Goal: Task Accomplishment & Management: Manage account settings

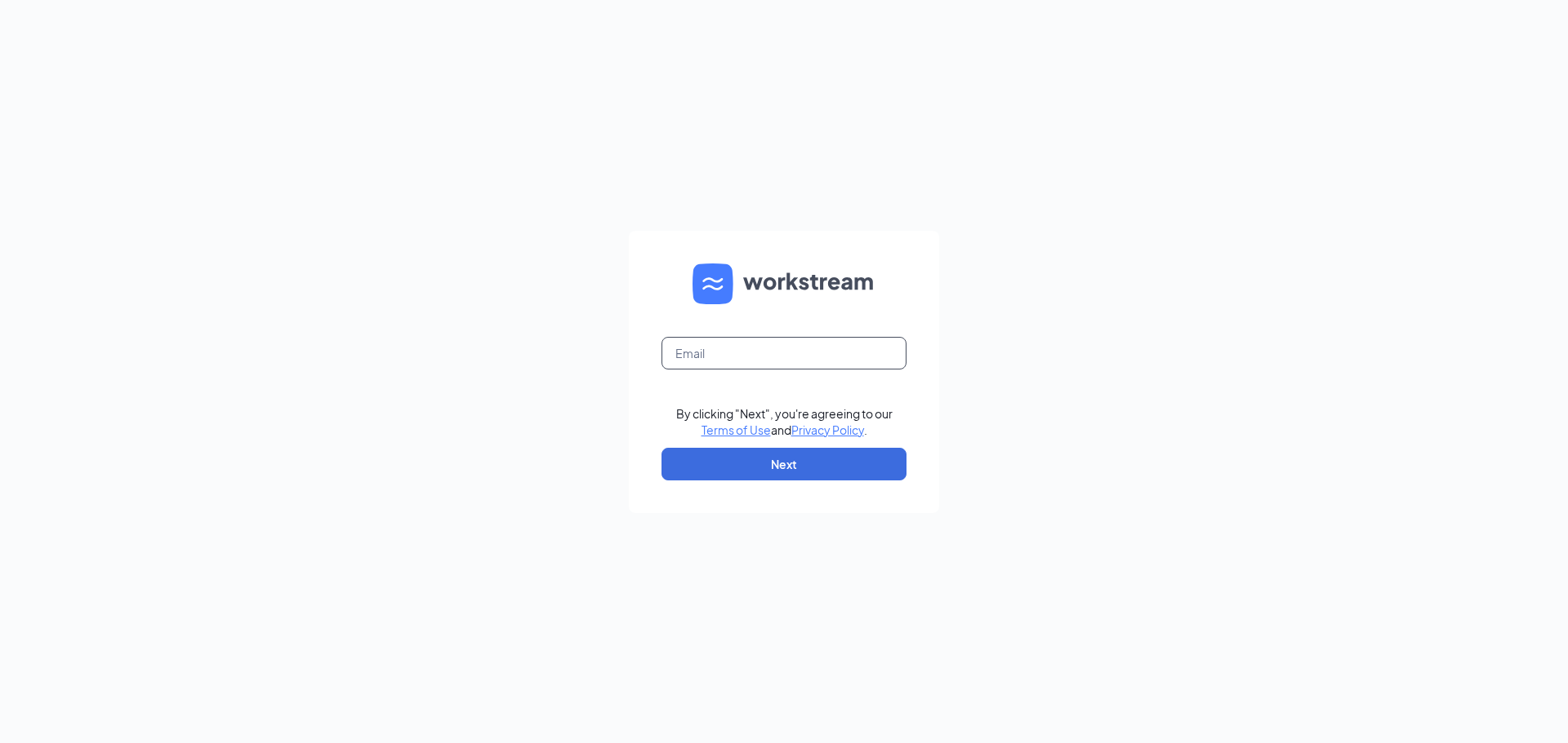
click at [754, 356] on input "text" at bounding box center [783, 354] width 245 height 33
type input "[EMAIL_ADDRESS][DOMAIN_NAME]"
click at [790, 465] on button "Next" at bounding box center [783, 465] width 245 height 33
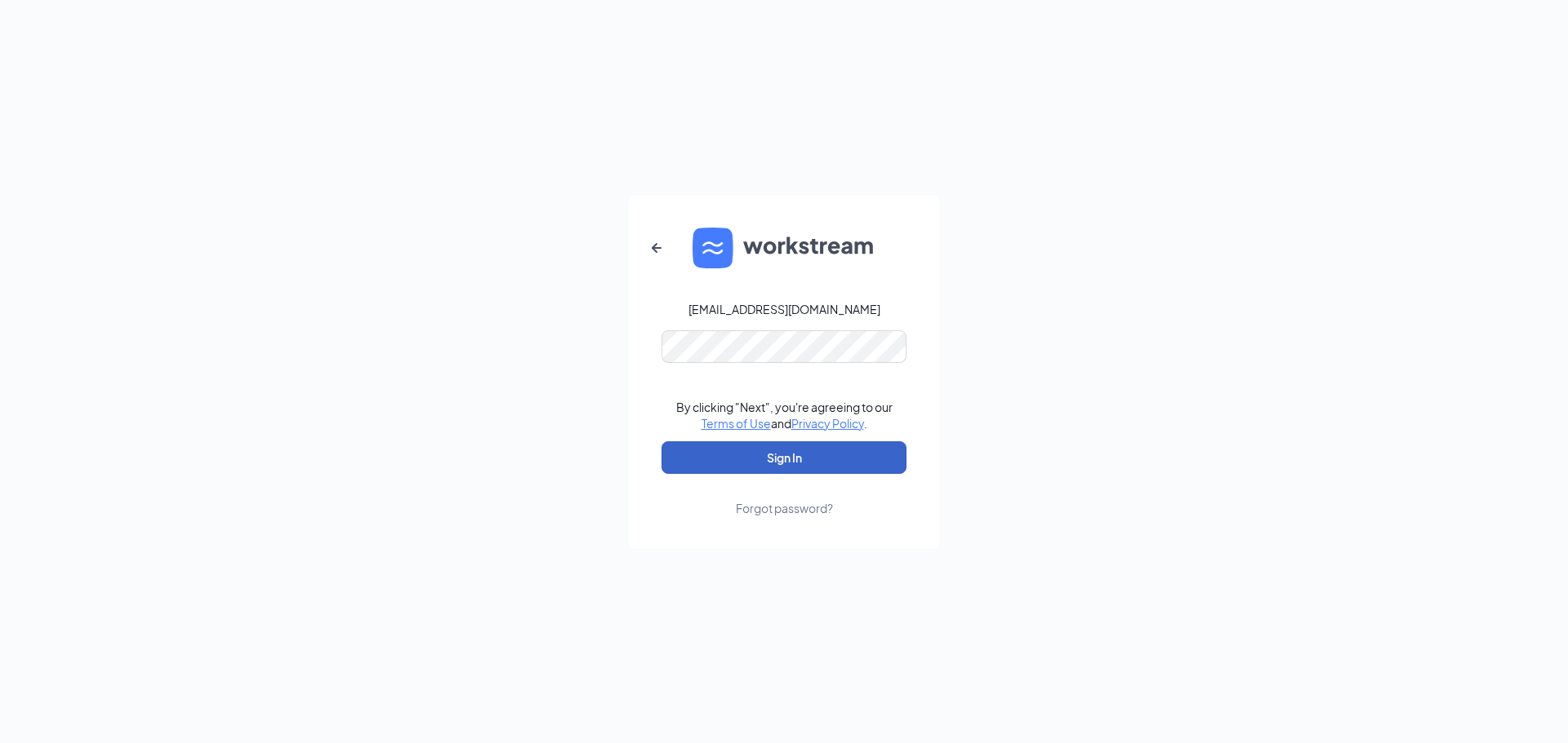
click at [812, 449] on button "Sign In" at bounding box center [783, 458] width 245 height 33
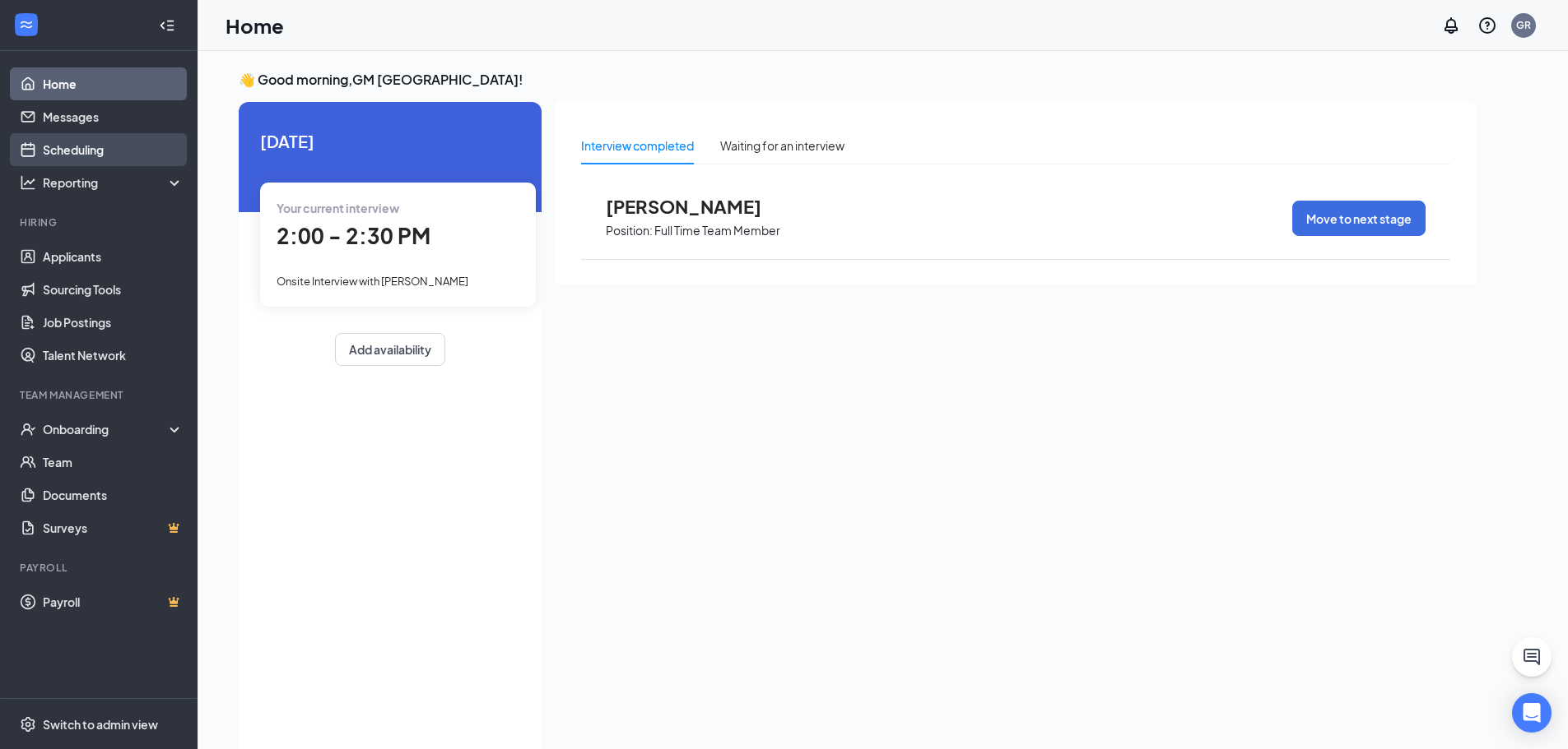
click at [97, 145] on link "Scheduling" at bounding box center [113, 150] width 140 height 33
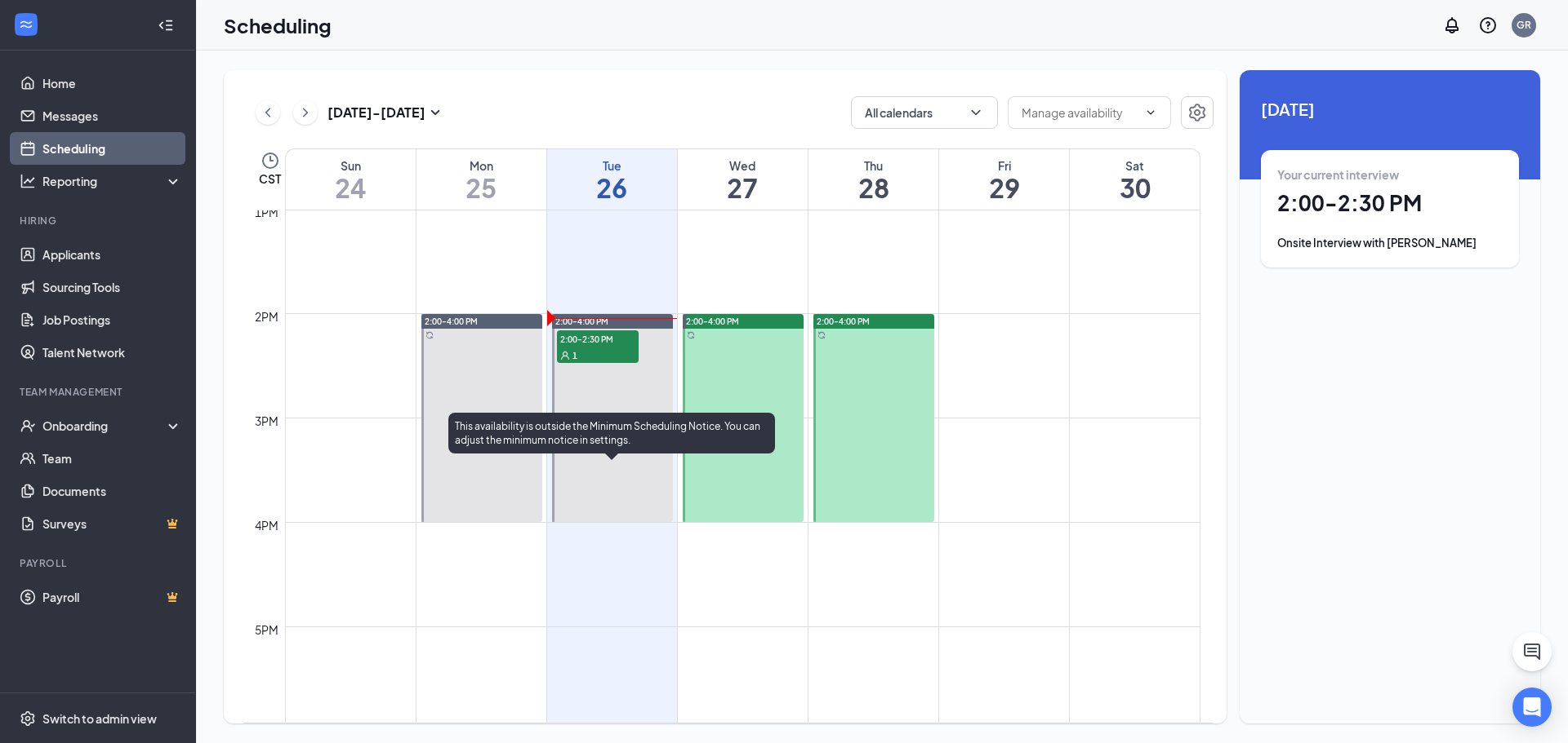
scroll to position [1373, 0]
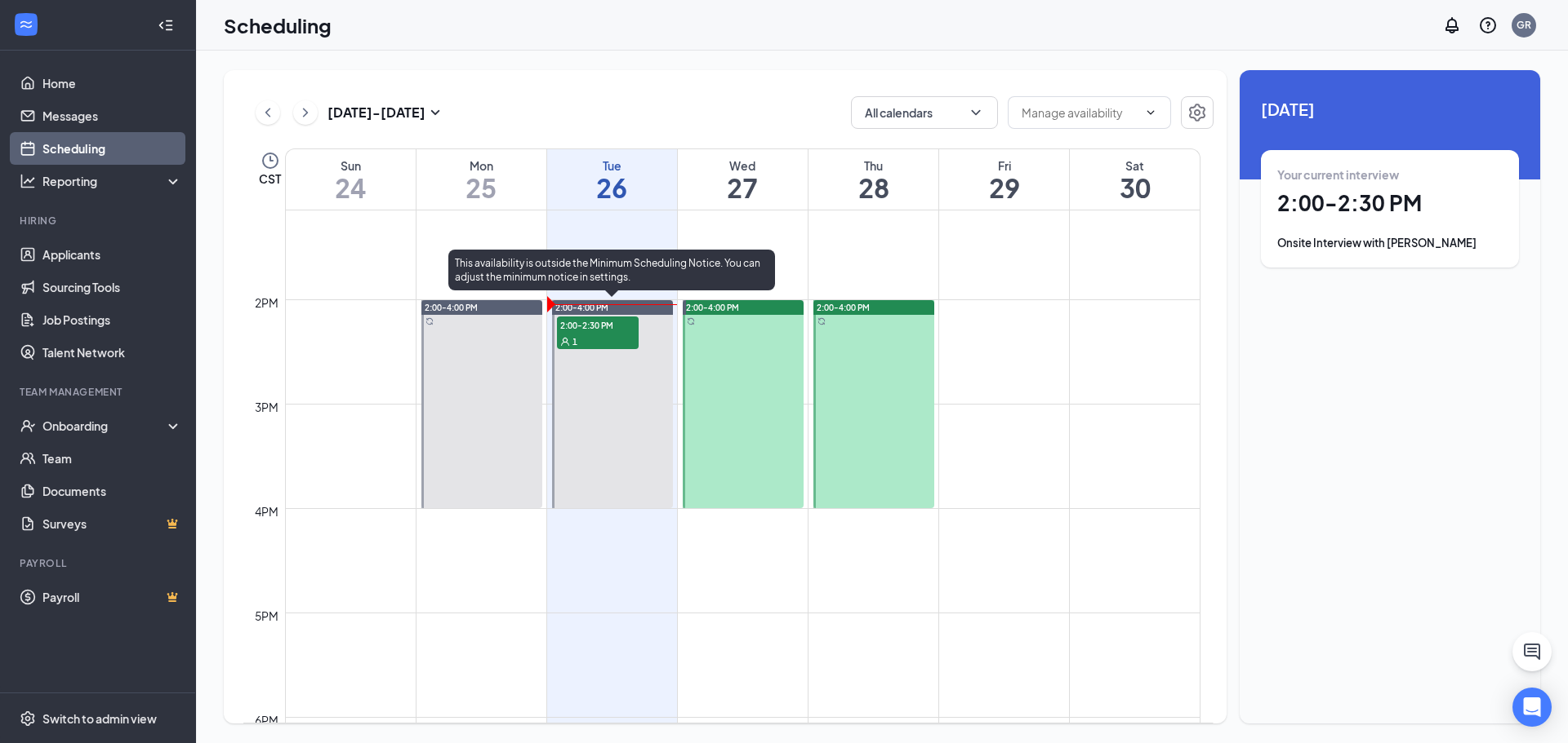
click at [601, 325] on span "2:00-2:30 PM" at bounding box center [597, 325] width 81 height 16
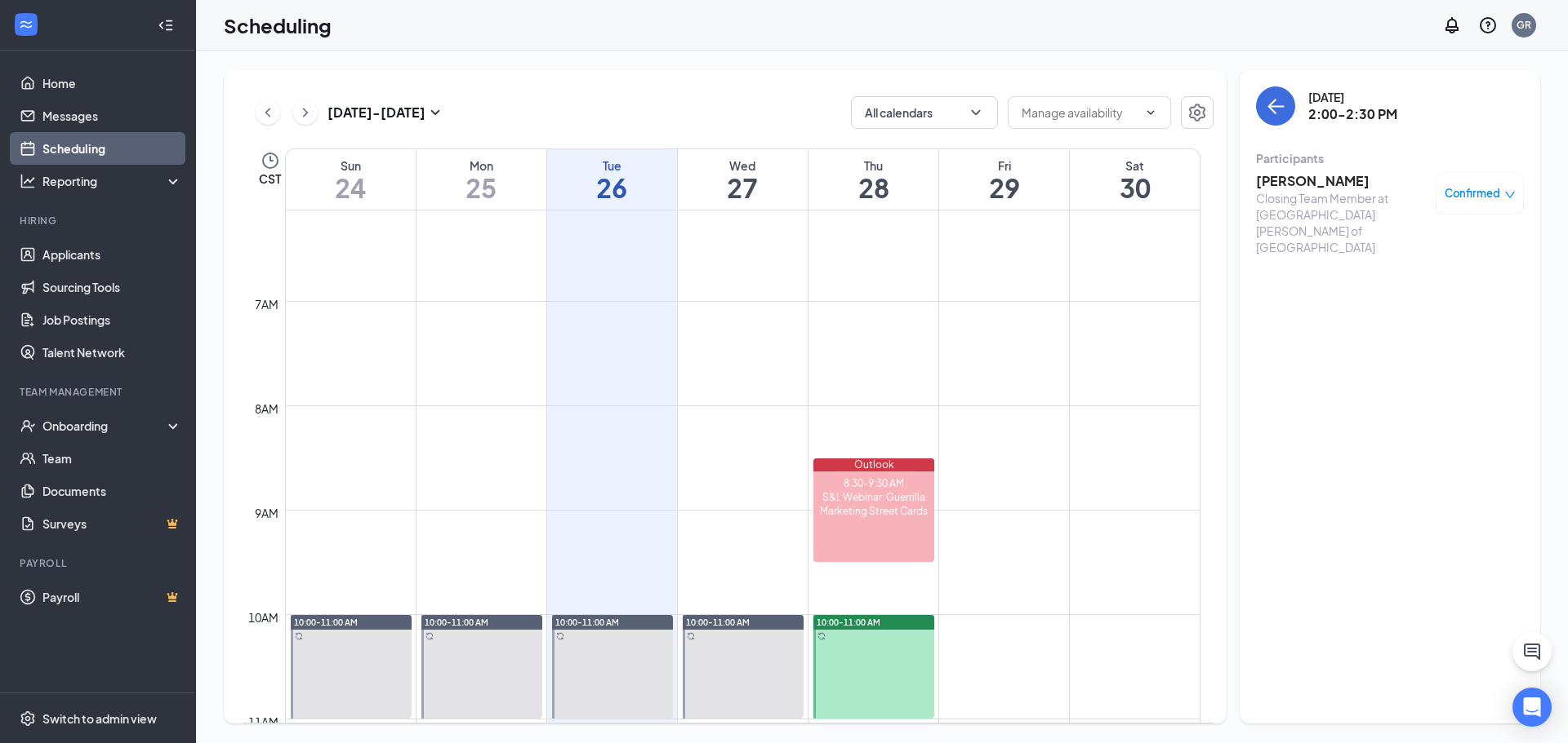
scroll to position [639, 0]
click at [313, 117] on button at bounding box center [305, 112] width 24 height 24
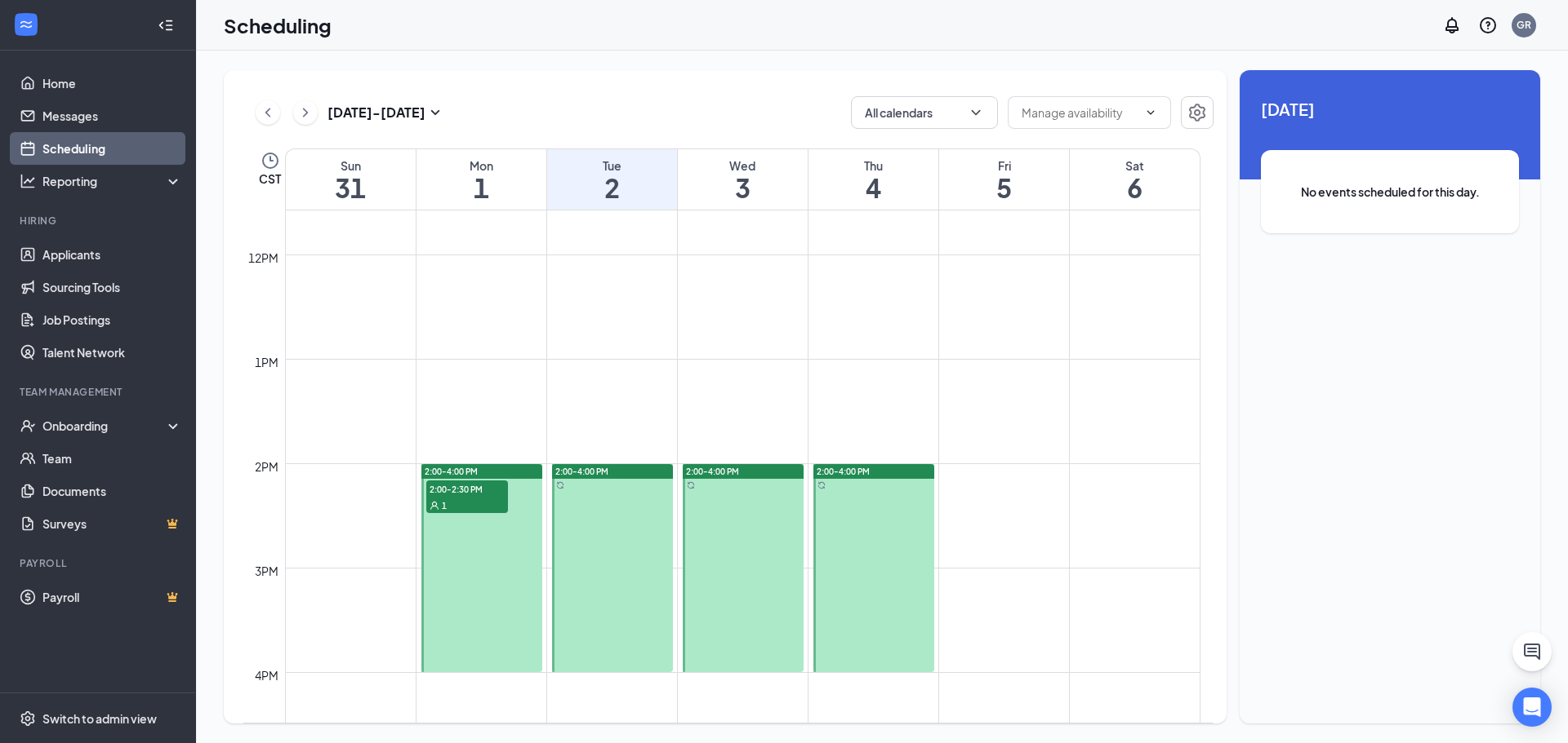
scroll to position [1210, 0]
click at [452, 477] on div "2:00-4:00 PM" at bounding box center [481, 471] width 121 height 14
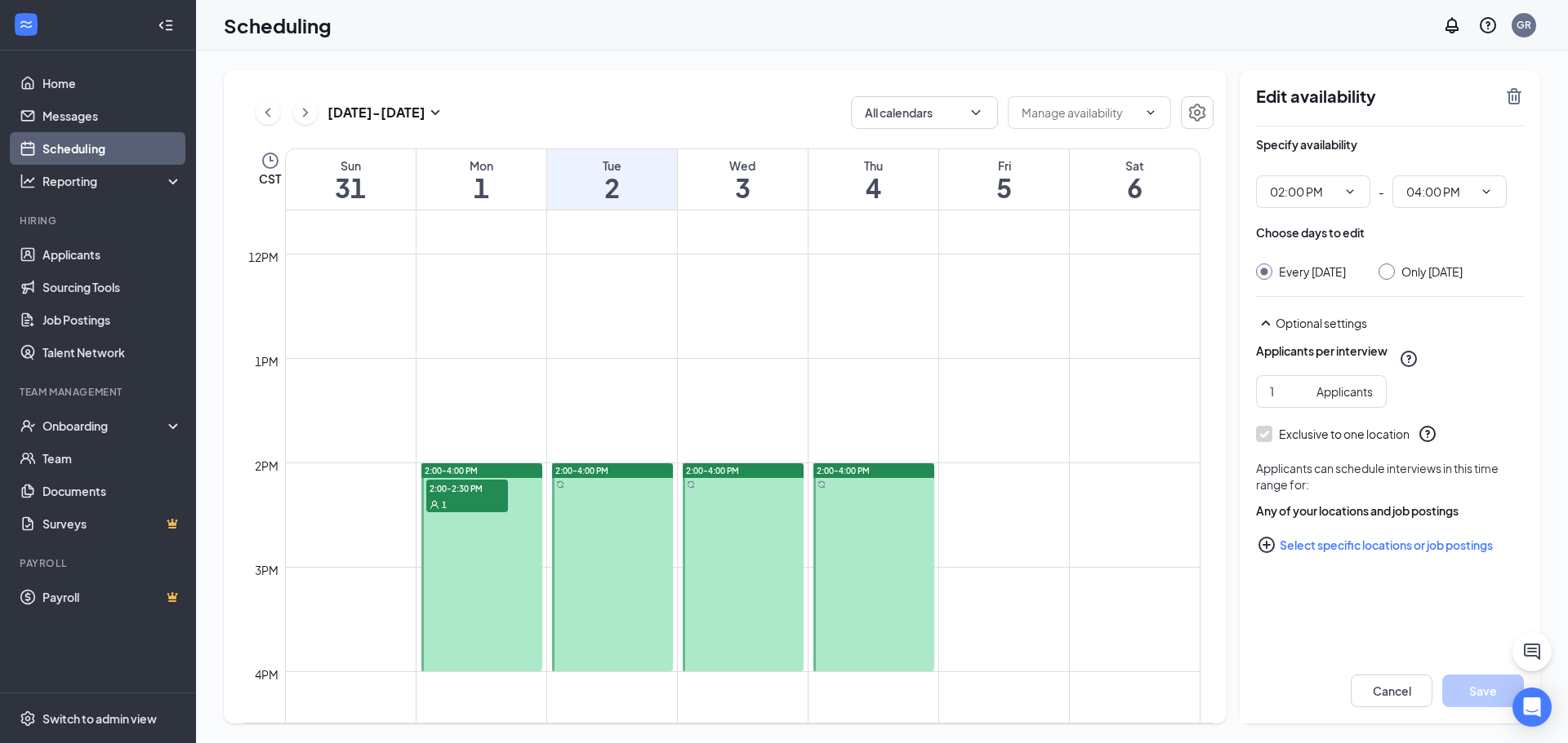
click at [450, 491] on span "2:00-2:30 PM" at bounding box center [467, 488] width 81 height 16
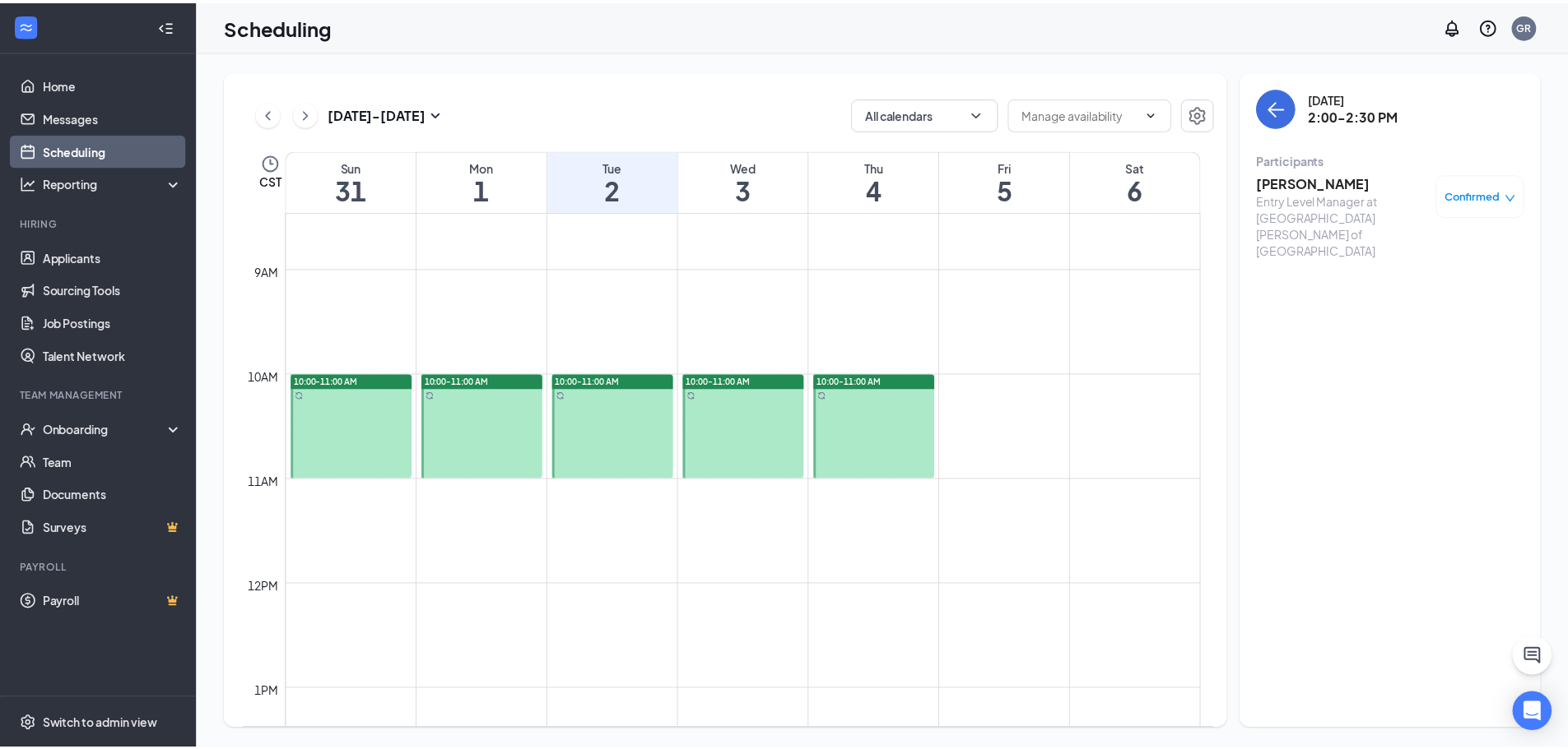
scroll to position [891, 0]
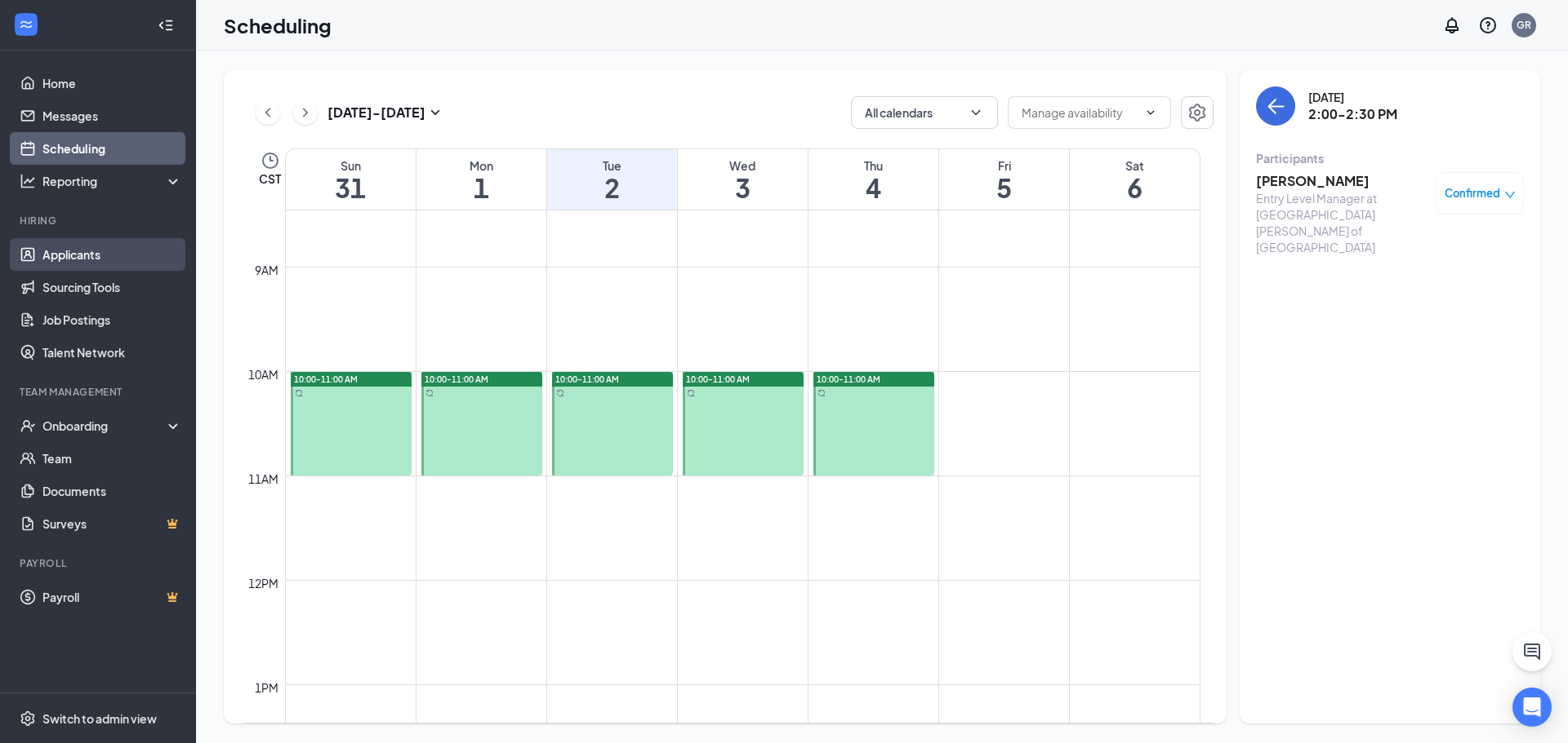
click at [91, 248] on link "Applicants" at bounding box center [112, 255] width 139 height 33
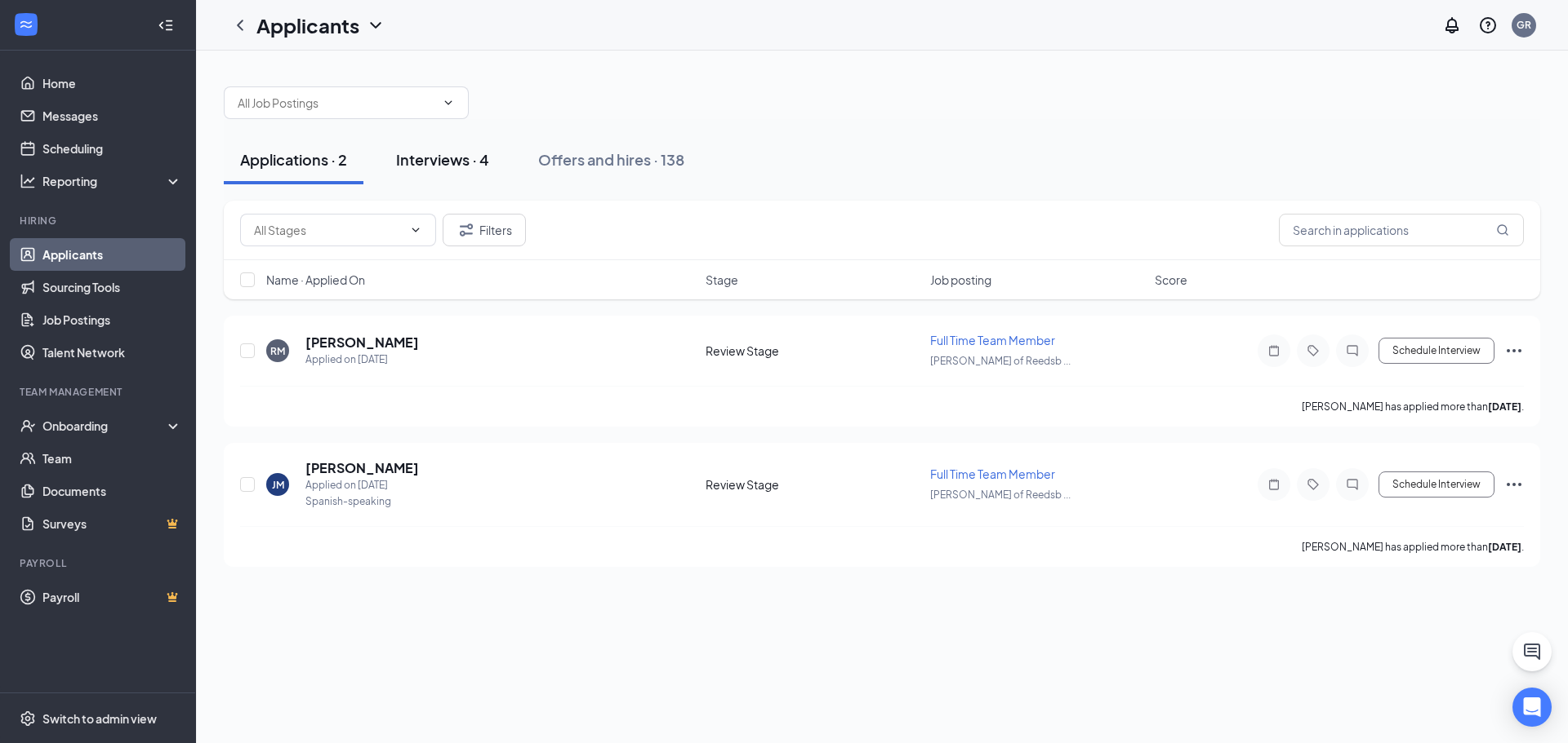
click at [461, 150] on div "Interviews · 4" at bounding box center [443, 159] width 93 height 20
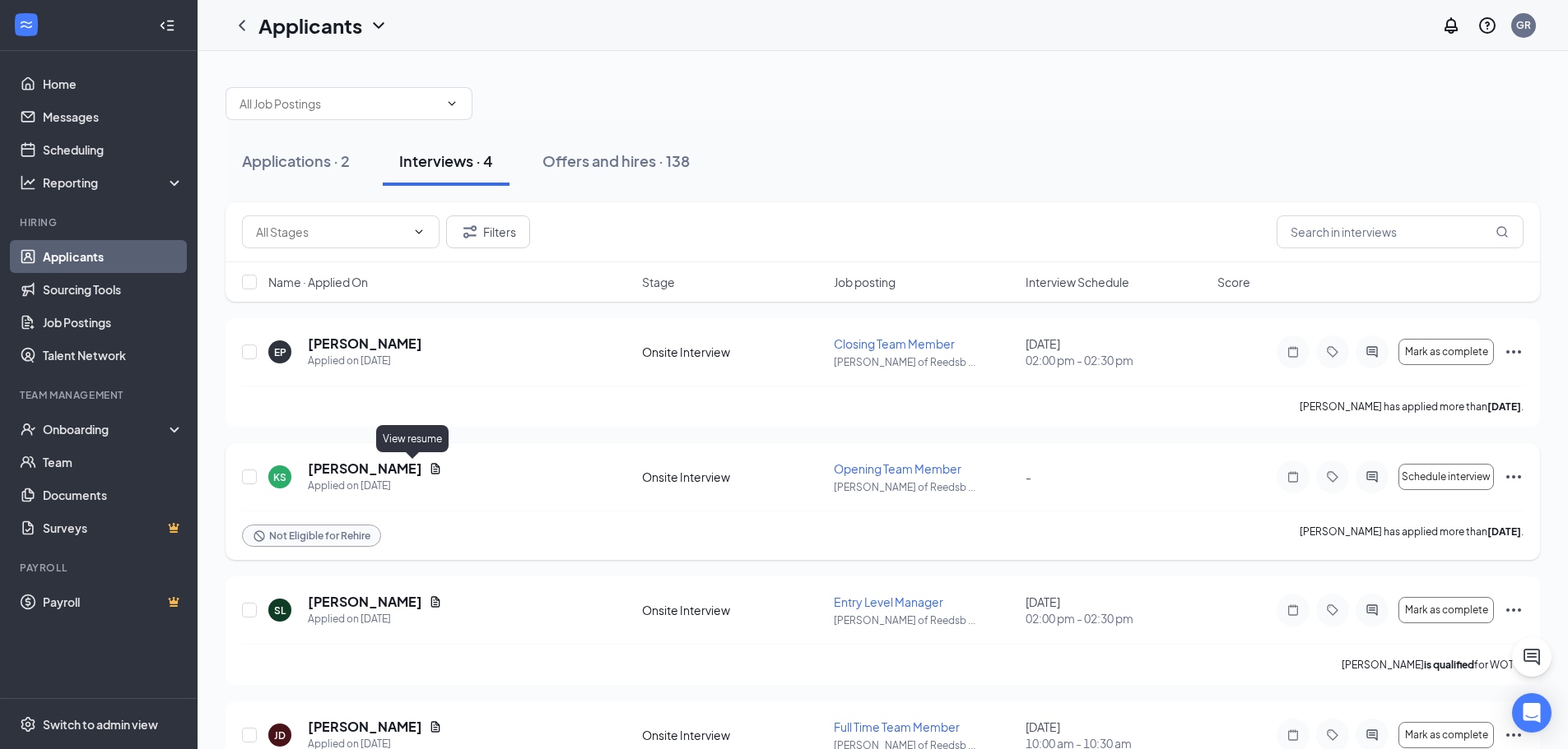
click at [429, 469] on icon "Document" at bounding box center [436, 469] width 14 height 14
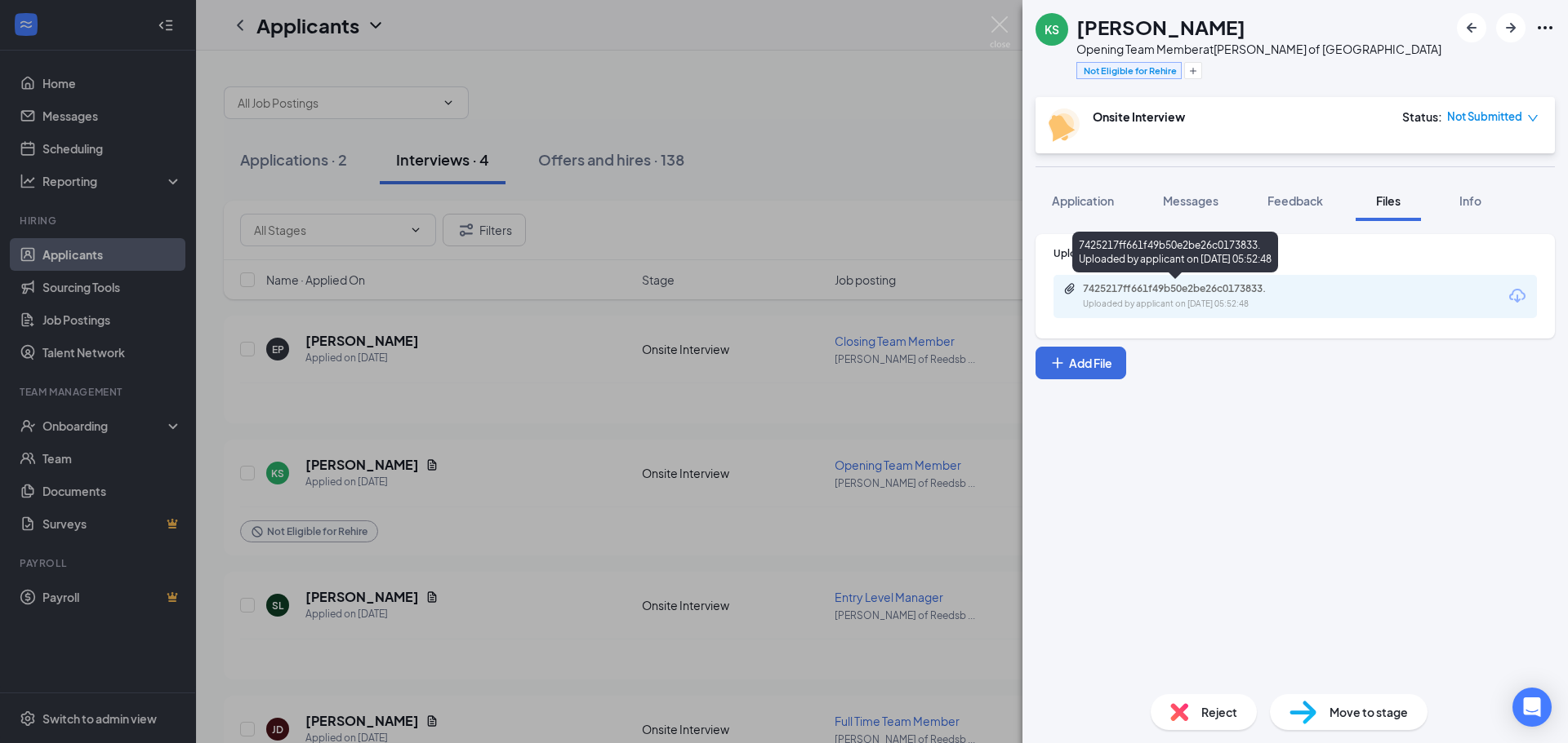
click at [1290, 290] on div "7425217ff661f49b50e2be26c0173833." at bounding box center [1197, 289] width 228 height 14
click at [1102, 289] on div "7425217ff661f49b50e2be26c0173833." at bounding box center [1197, 289] width 228 height 14
click at [907, 124] on div "KS Kayla Sanchez Opening Team Member at Culver's of Reedsburg Not Eligible for …" at bounding box center [784, 371] width 1568 height 743
